Goal: Information Seeking & Learning: Learn about a topic

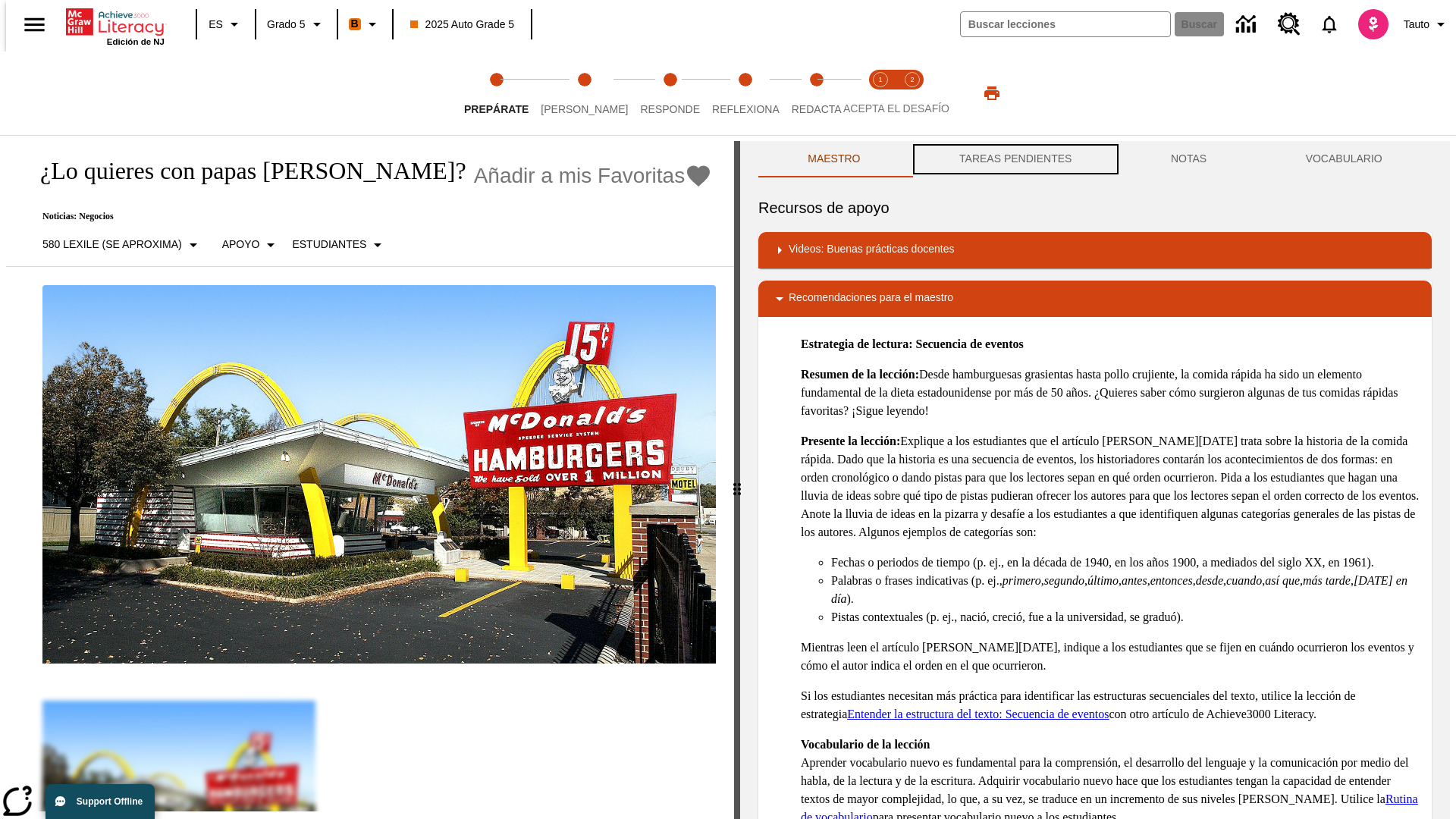
click at [1014, 160] on button "TAREAS PENDIENTES" at bounding box center [1017, 159] width 212 height 36
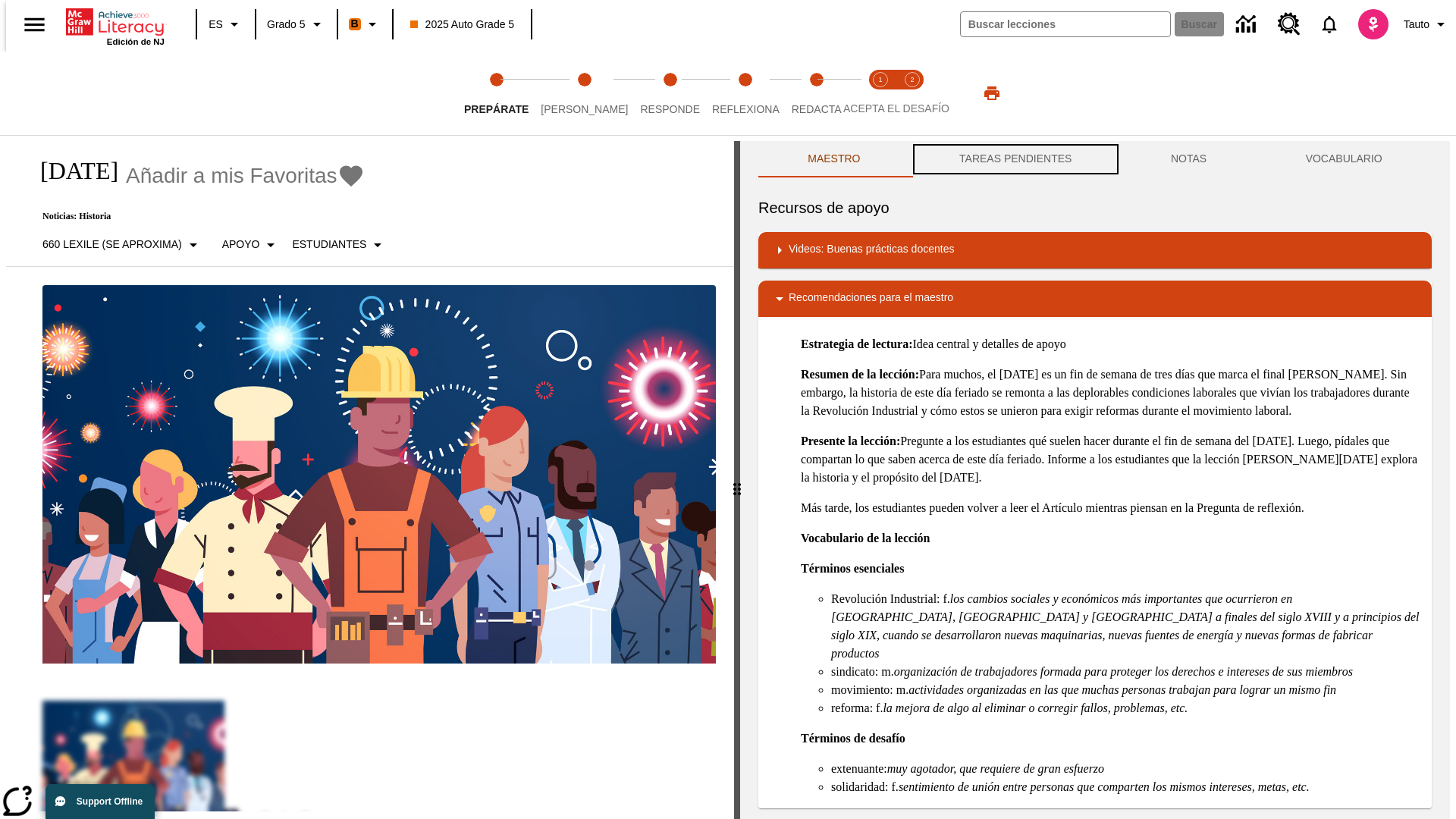
click at [1014, 160] on button "TAREAS PENDIENTES" at bounding box center [1017, 159] width 212 height 36
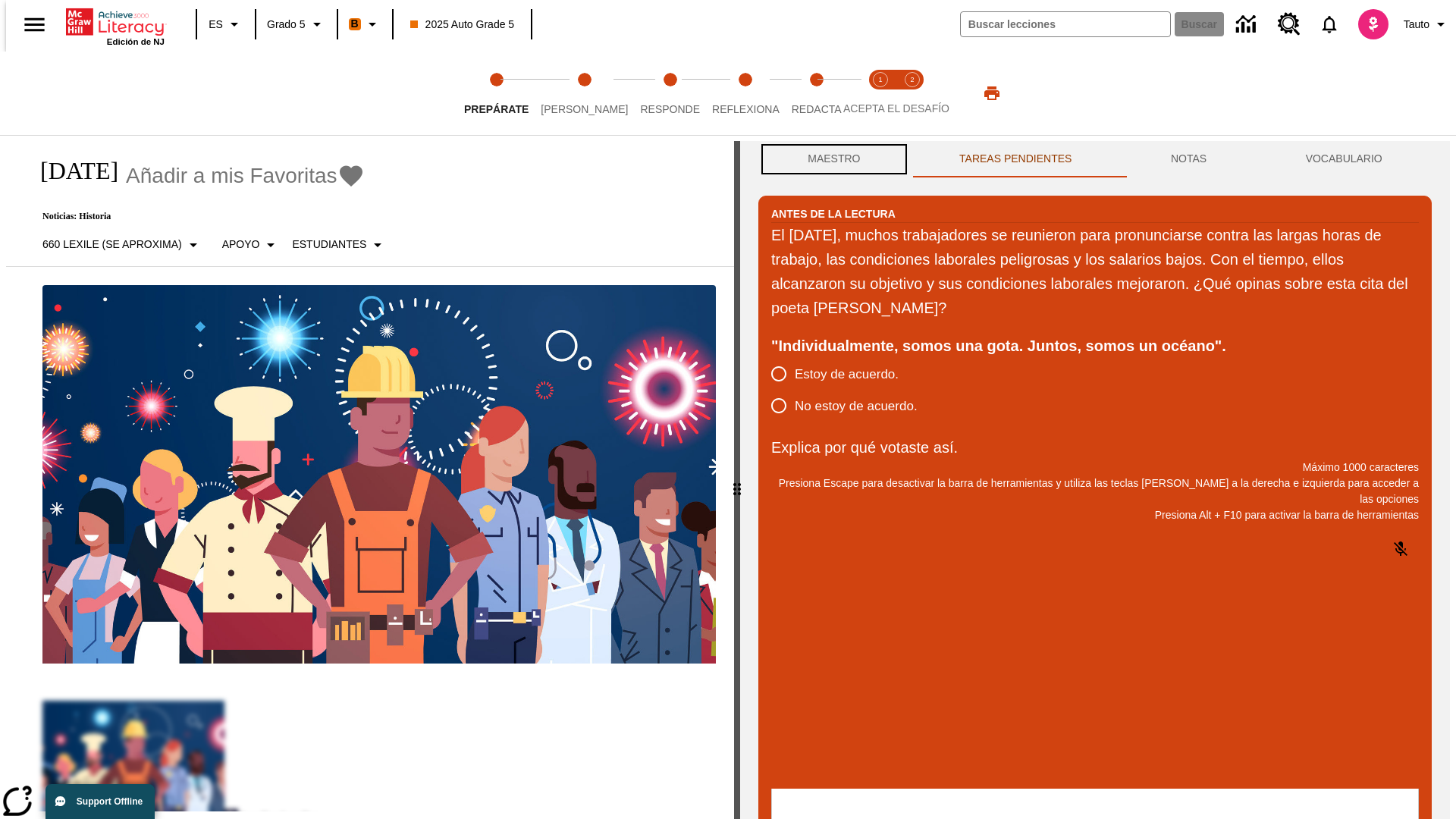
scroll to position [1, 0]
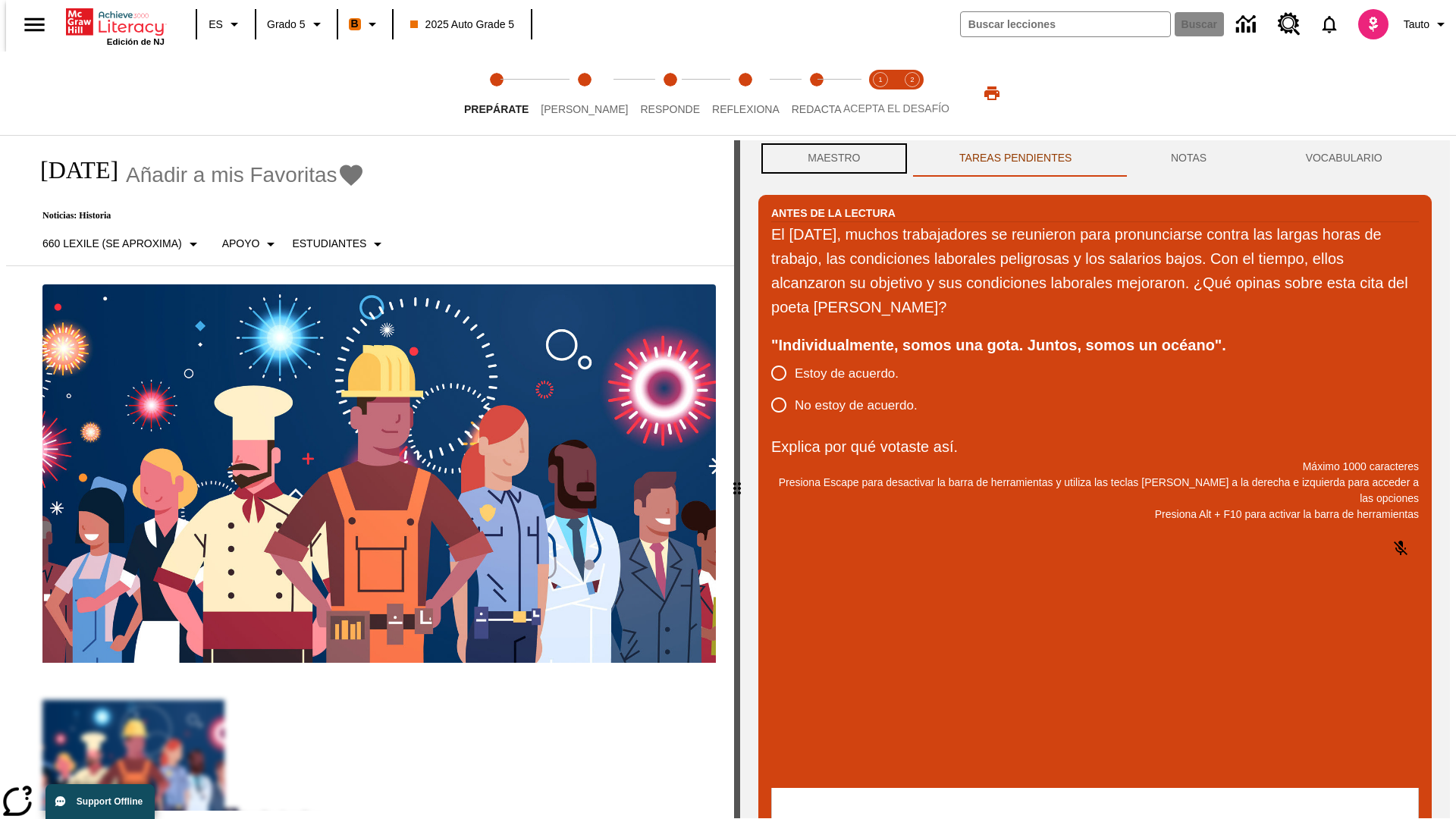
click at [829, 160] on button "Maestro" at bounding box center [835, 158] width 152 height 36
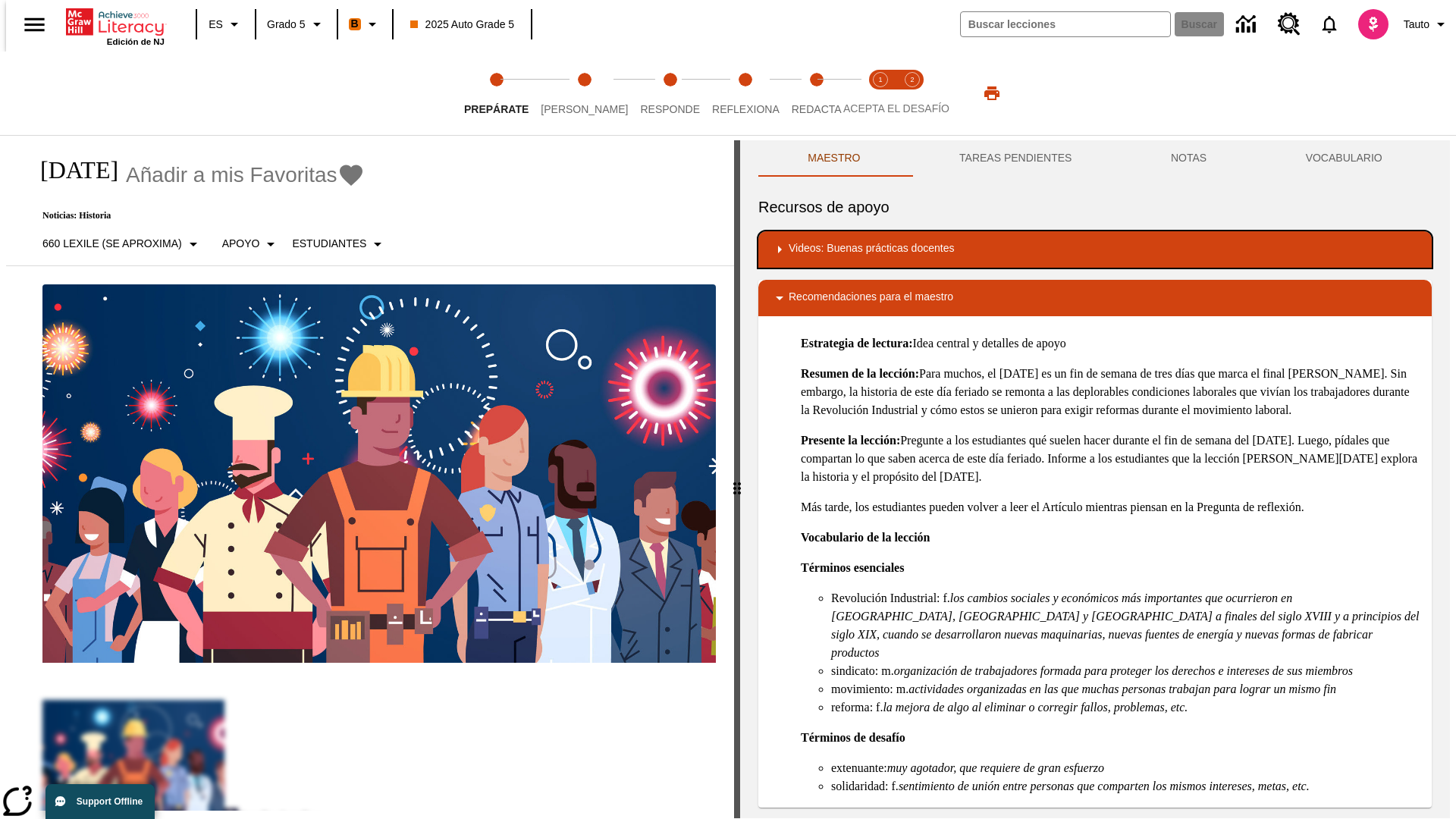
click at [1095, 250] on div "Videos: Buenas prácticas docentes" at bounding box center [1095, 250] width 649 height 19
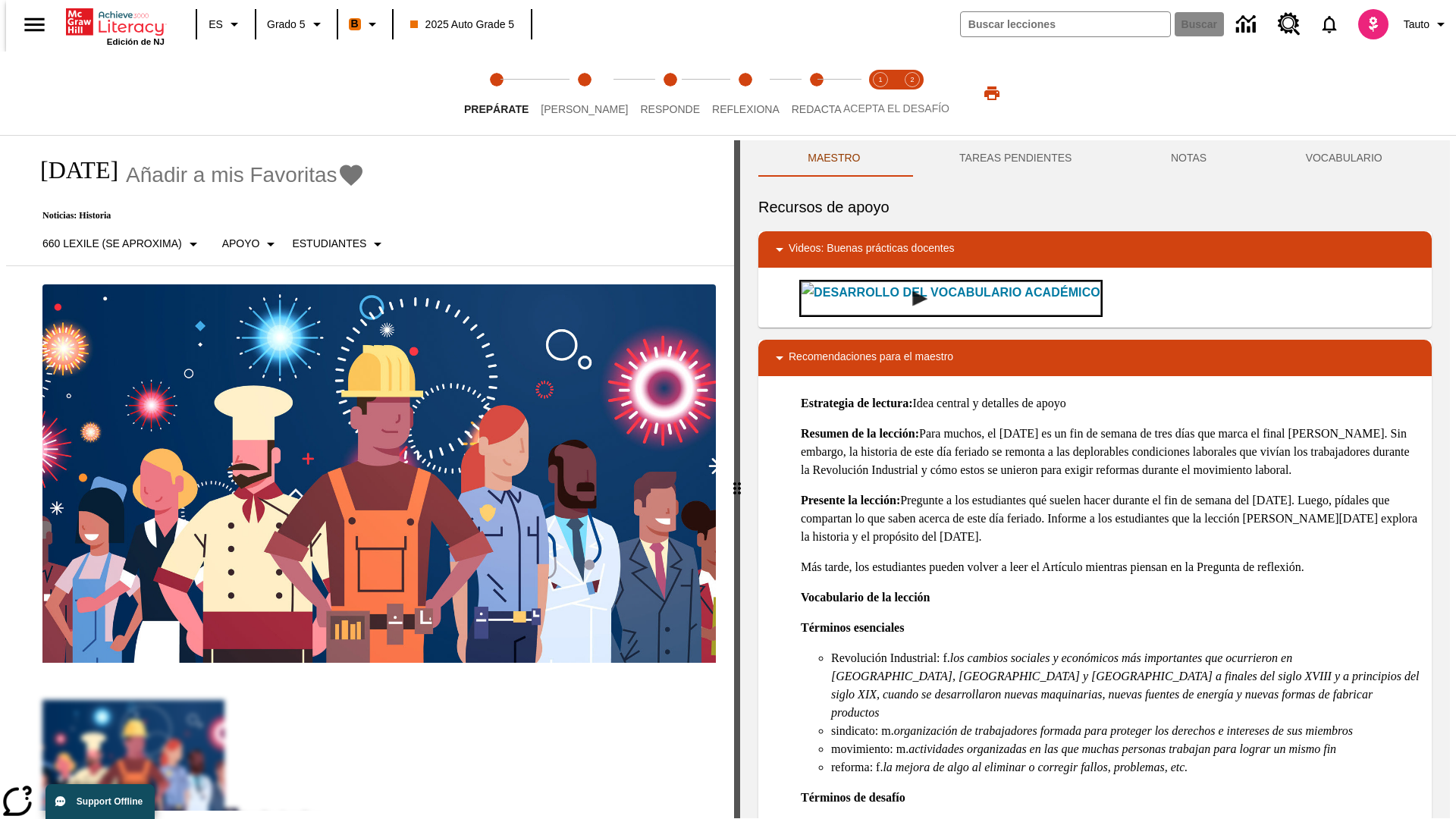
click at [912, 298] on img "Desarrollo del vocabulario académico" at bounding box center [919, 298] width 15 height 15
click at [572, 94] on span "[PERSON_NAME]" at bounding box center [584, 102] width 87 height 27
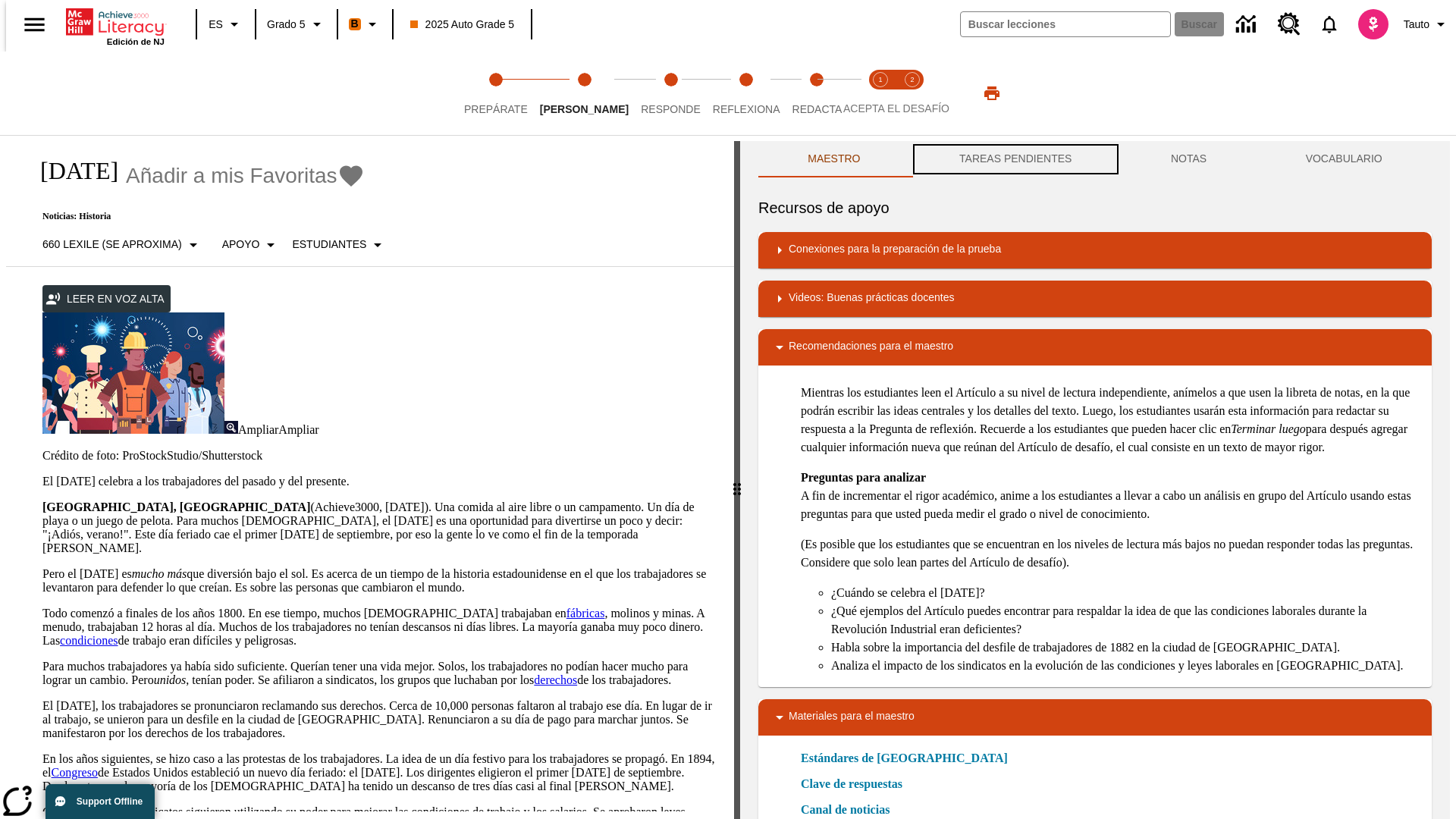
scroll to position [1, 0]
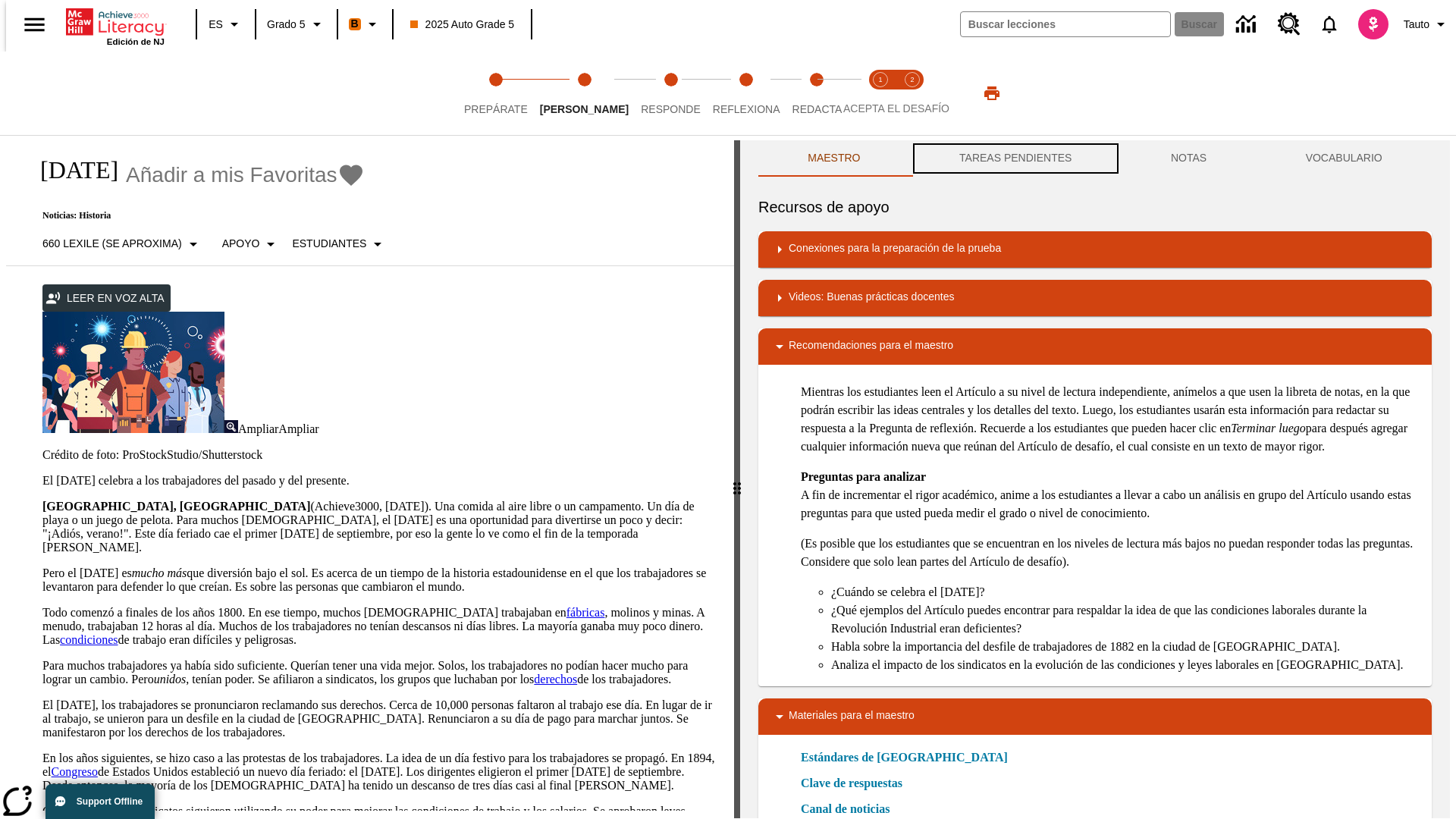
click at [1014, 160] on button "TAREAS PENDIENTES" at bounding box center [1017, 158] width 212 height 36
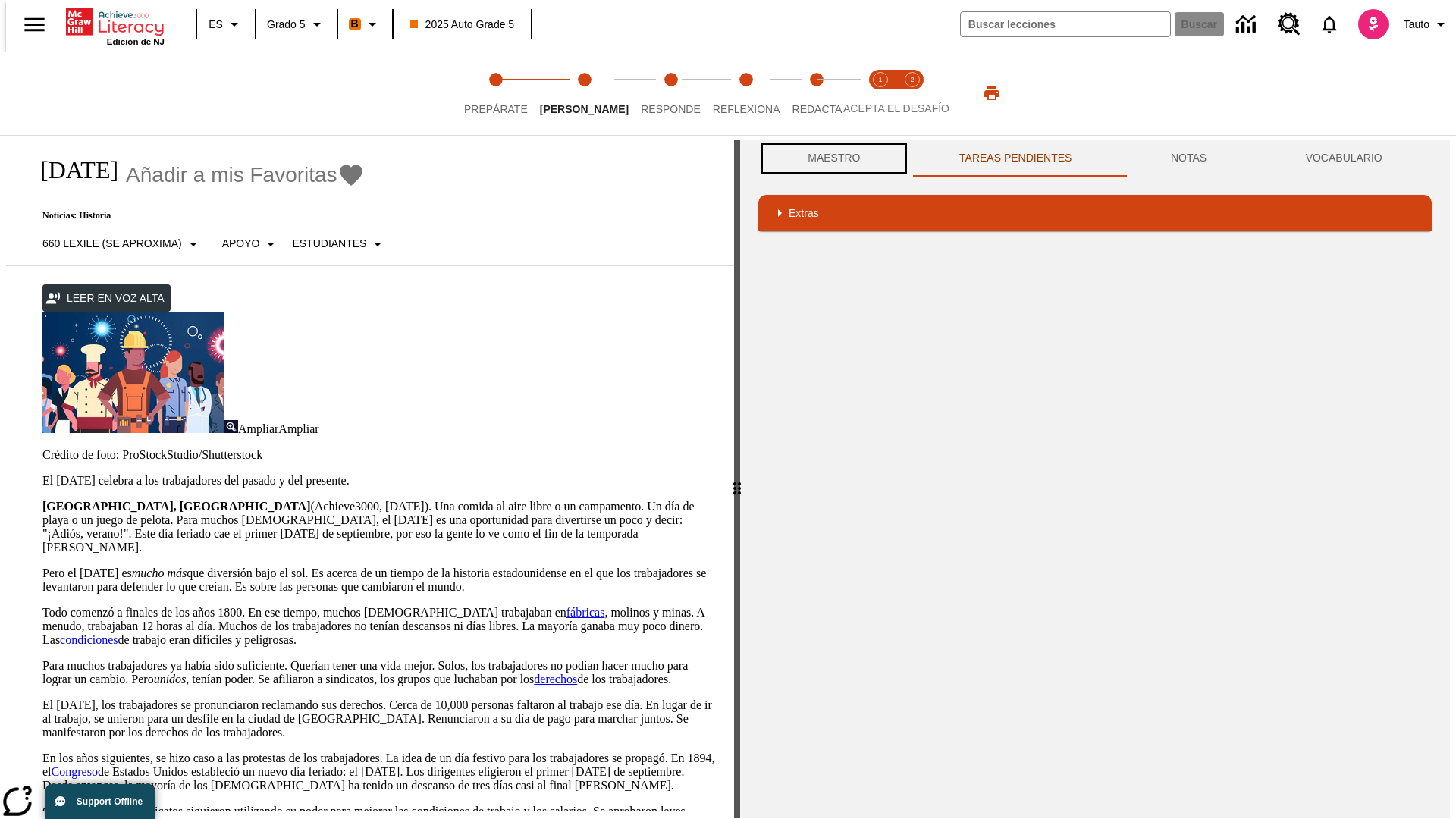
click at [829, 159] on button "Maestro" at bounding box center [835, 158] width 152 height 36
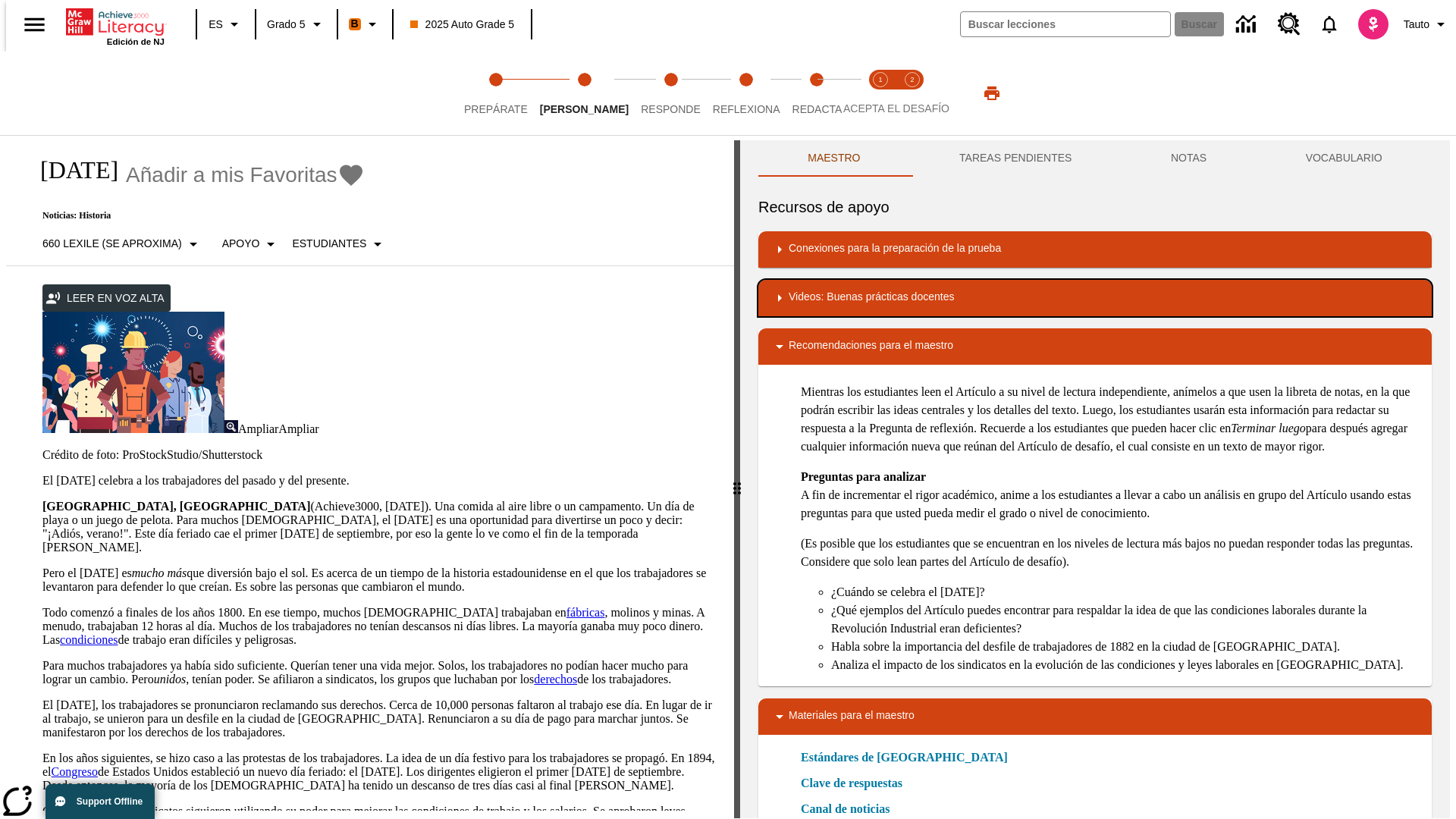
click at [1095, 298] on div "Videos: Buenas prácticas docentes" at bounding box center [1095, 298] width 649 height 19
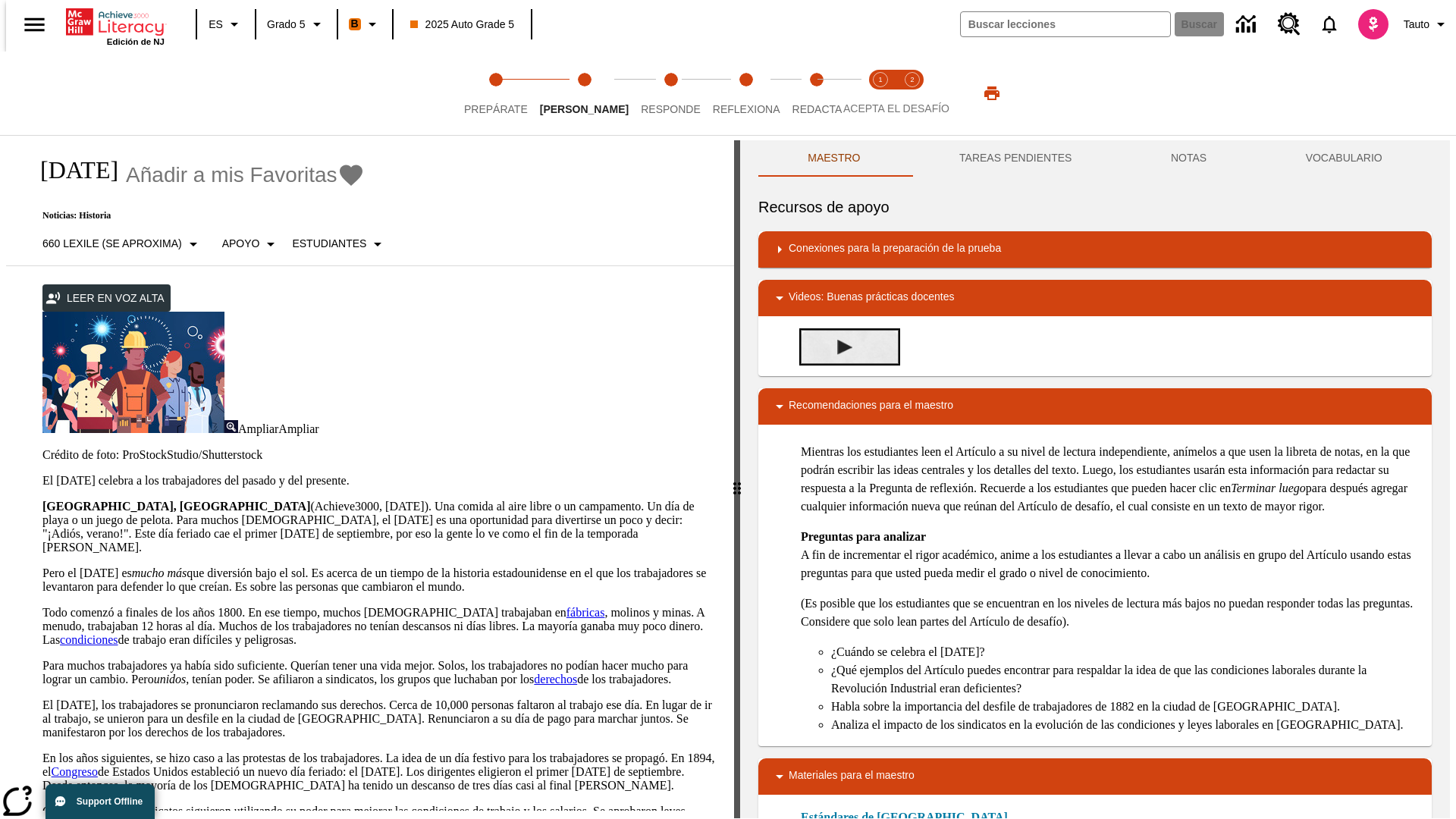
click at [839, 347] on img "Summarization" at bounding box center [844, 347] width 15 height 15
click at [881, 94] on span "Acepta el desafío lee step 1 of 2" at bounding box center [881, 102] width 19 height 27
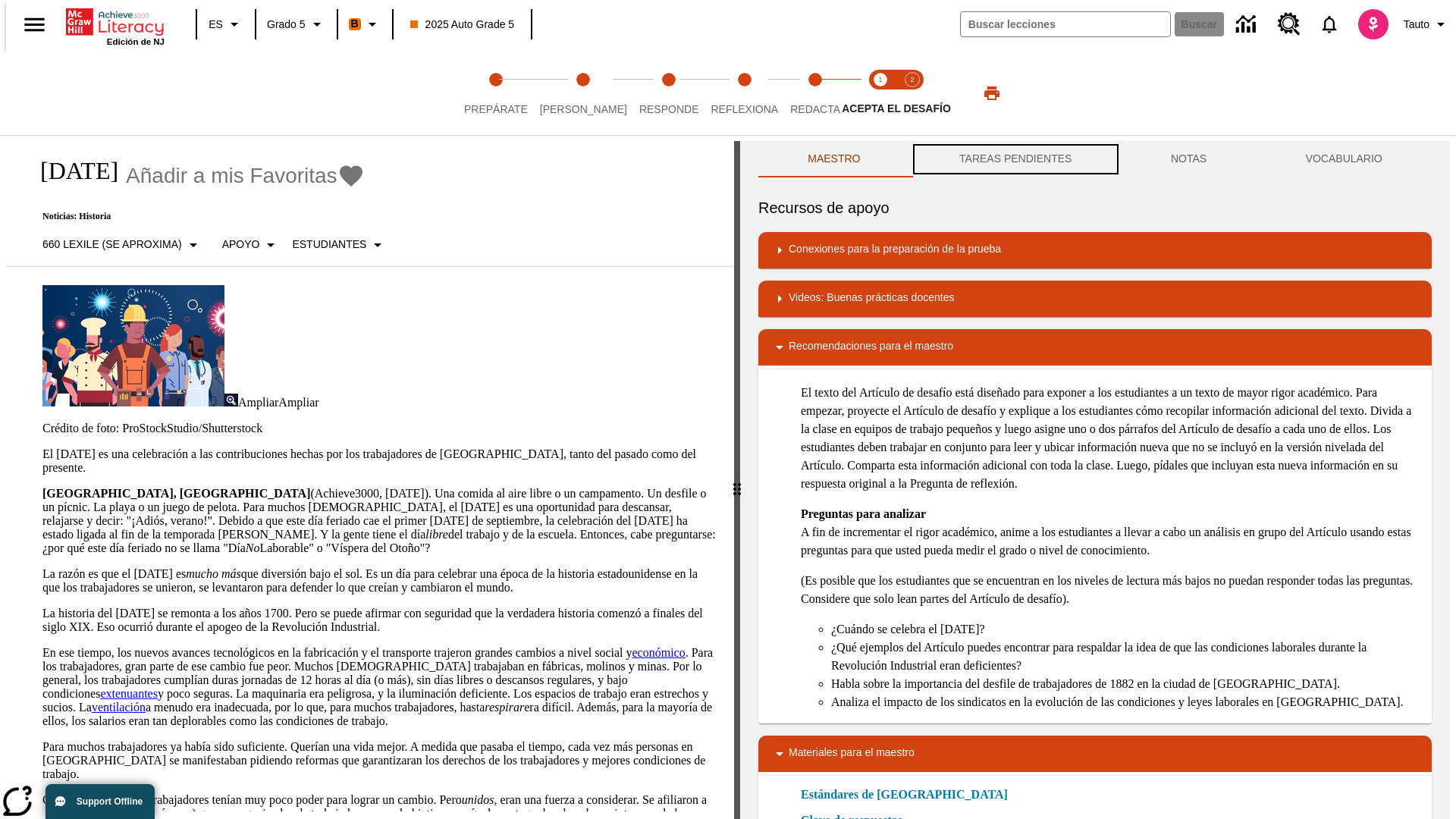
scroll to position [1, 0]
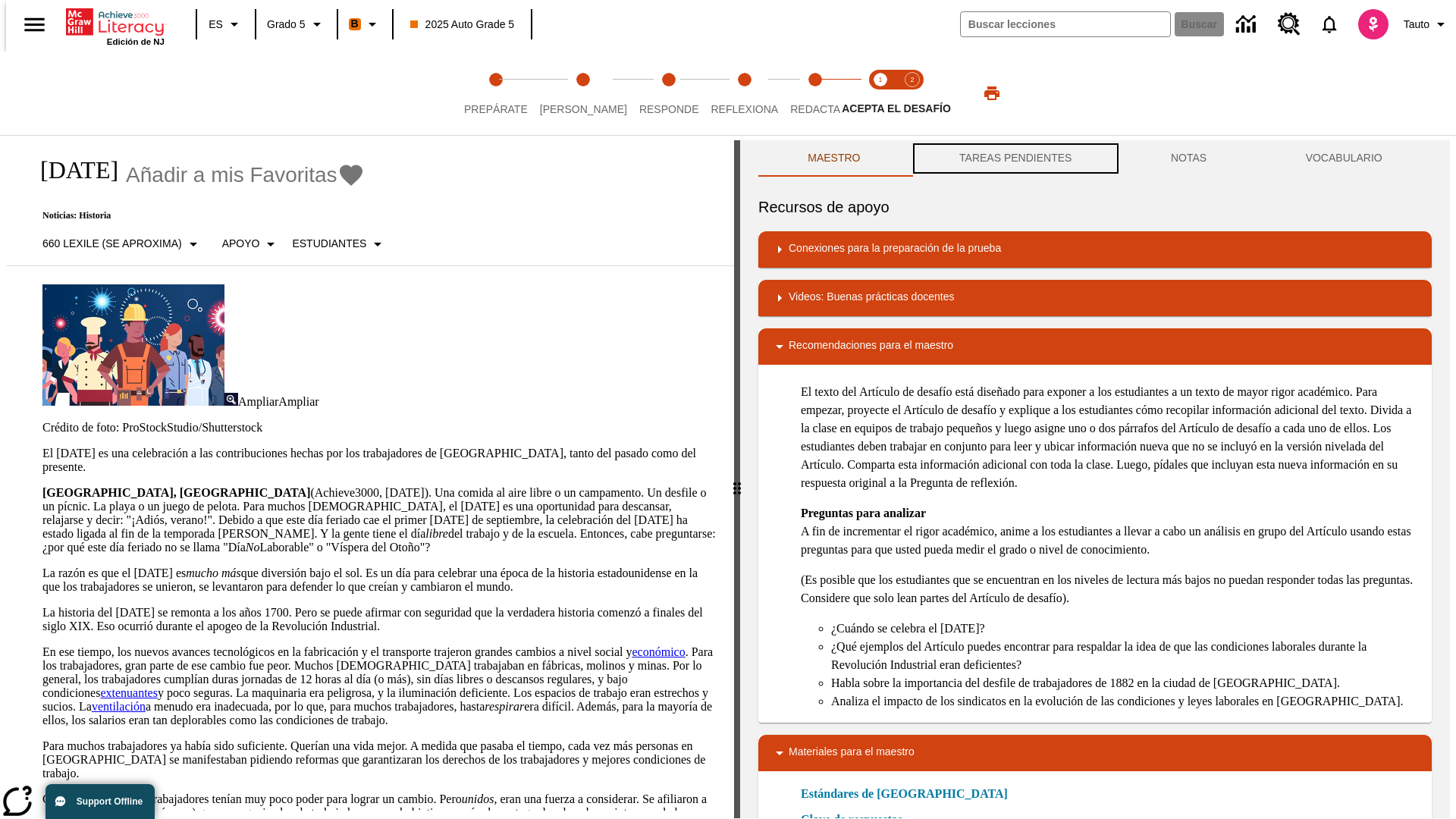
click at [1014, 160] on button "TAREAS PENDIENTES" at bounding box center [1017, 158] width 212 height 36
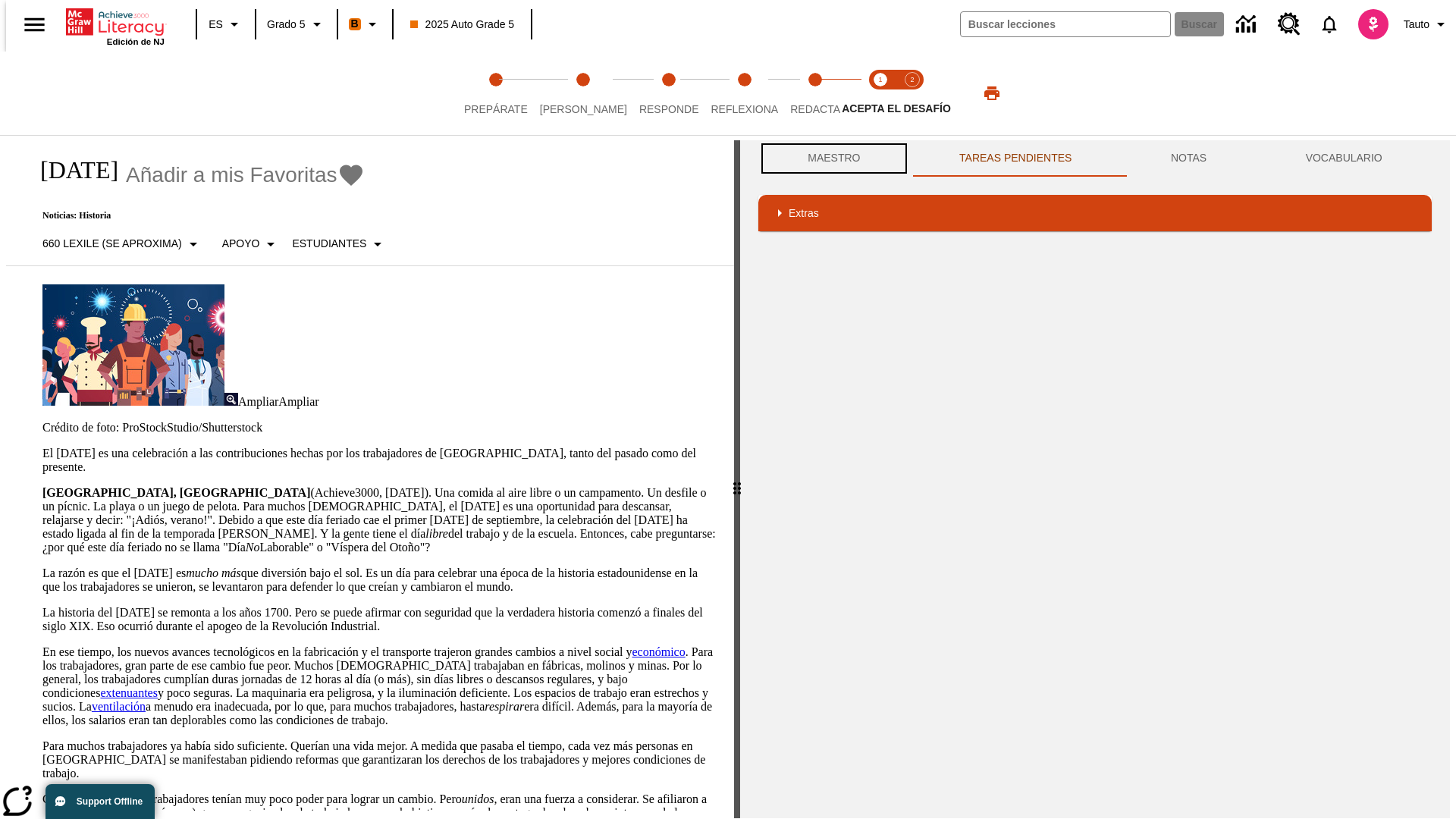
click at [829, 159] on button "Maestro" at bounding box center [835, 158] width 152 height 36
